Goal: Browse casually

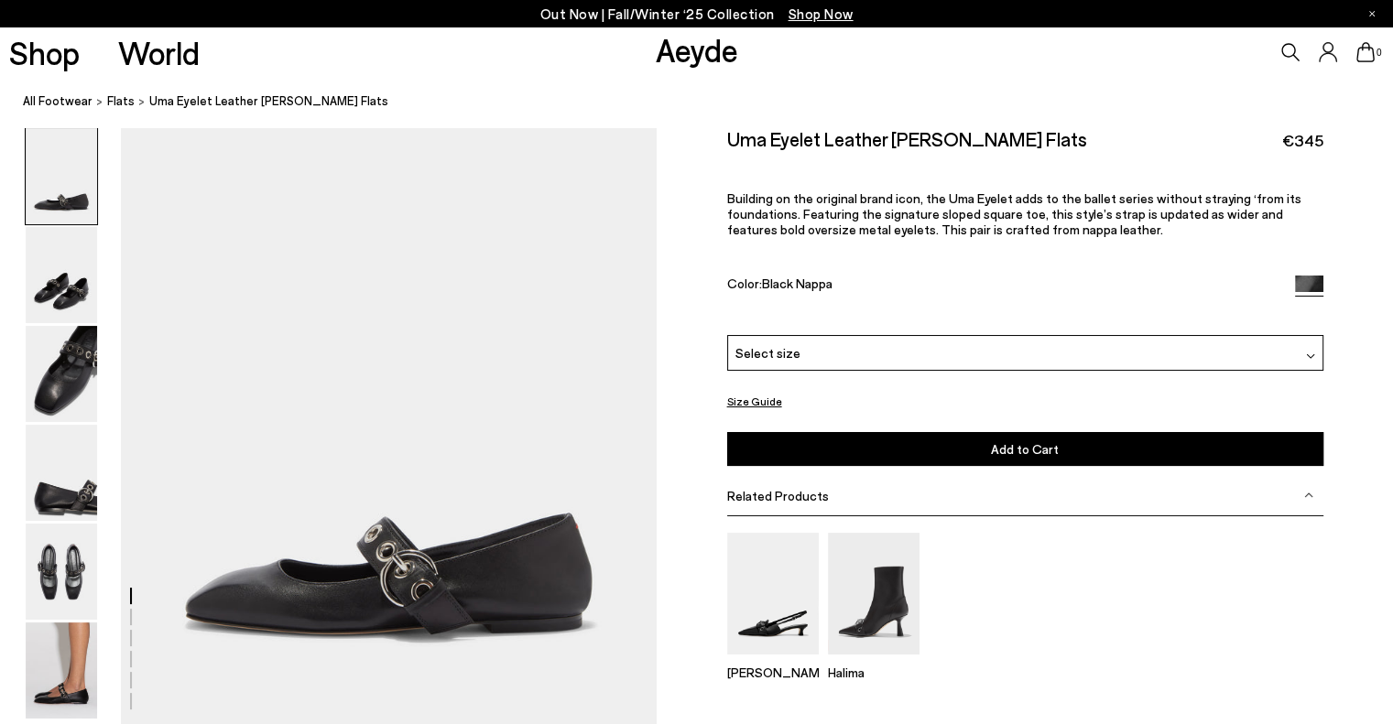
click at [77, 662] on img at bounding box center [61, 671] width 71 height 96
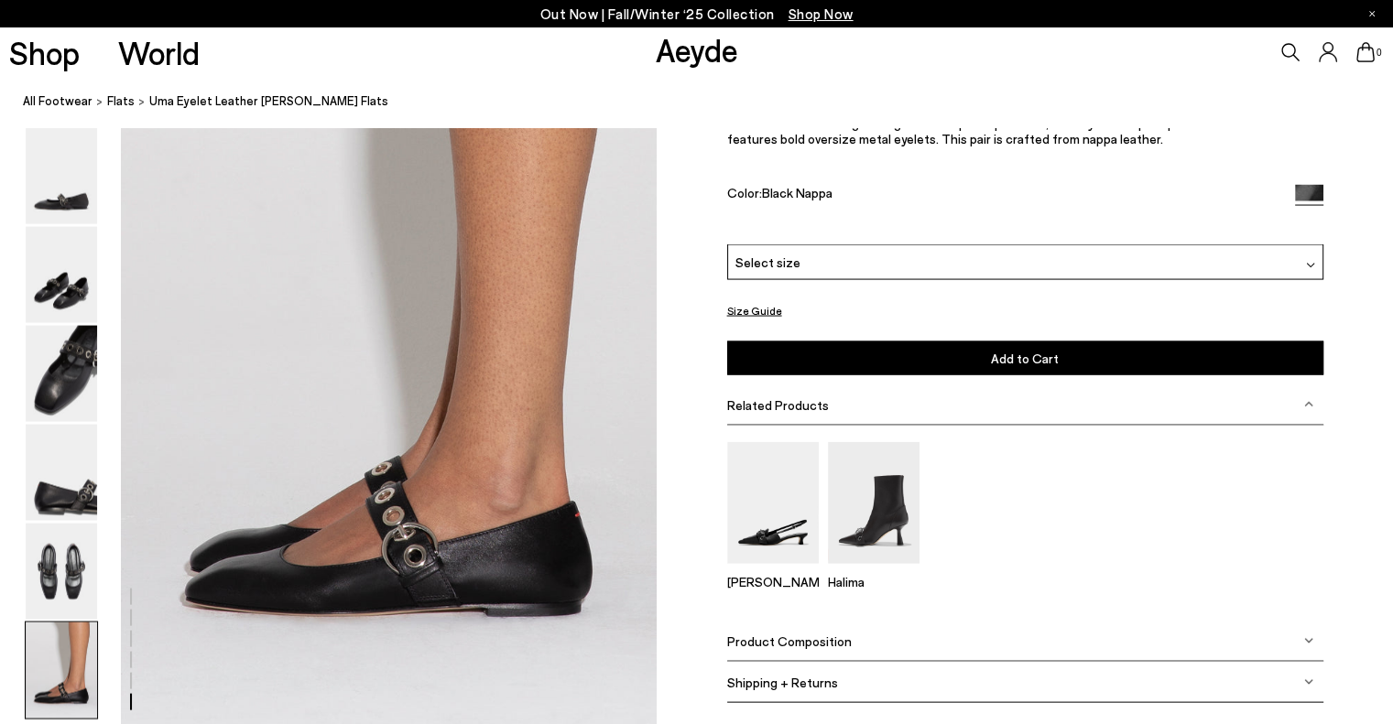
scroll to position [3596, 0]
